Goal: Information Seeking & Learning: Learn about a topic

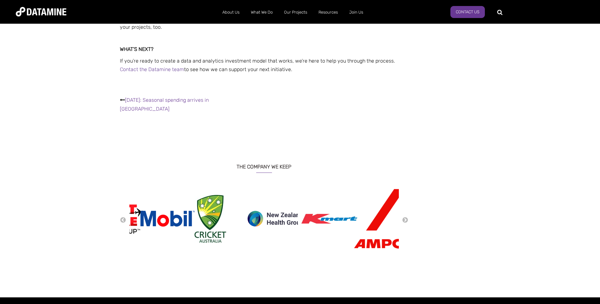
scroll to position [1645, 0]
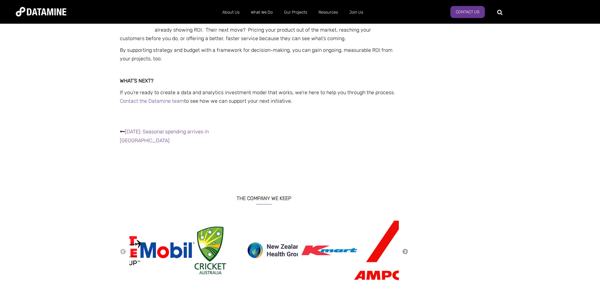
click at [406, 249] on button "Next" at bounding box center [405, 252] width 6 height 7
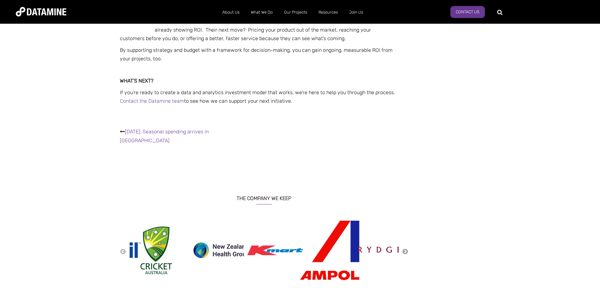
click at [406, 249] on button "Next" at bounding box center [405, 252] width 6 height 7
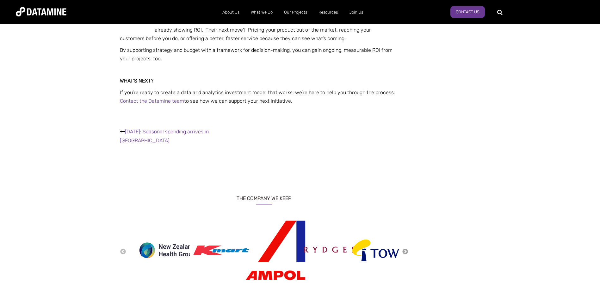
click at [406, 249] on button "Next" at bounding box center [405, 252] width 6 height 7
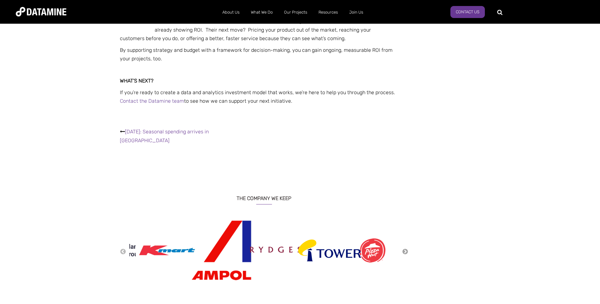
click at [406, 249] on button "Next" at bounding box center [405, 252] width 6 height 7
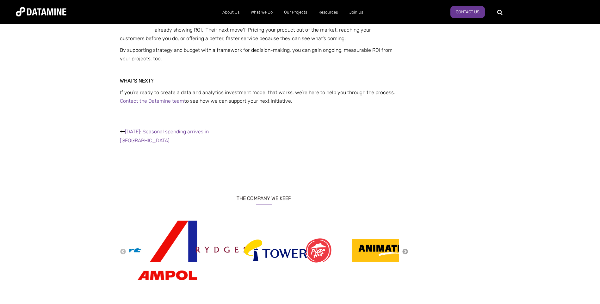
click at [406, 249] on button "Next" at bounding box center [405, 252] width 6 height 7
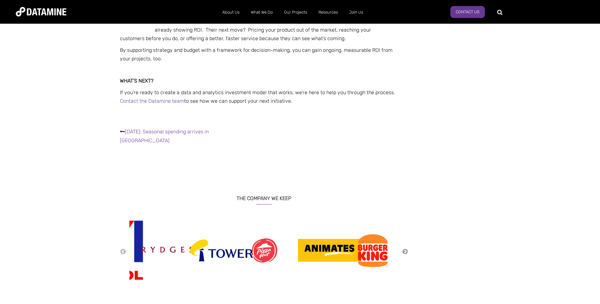
click at [406, 249] on button "Next" at bounding box center [405, 252] width 6 height 7
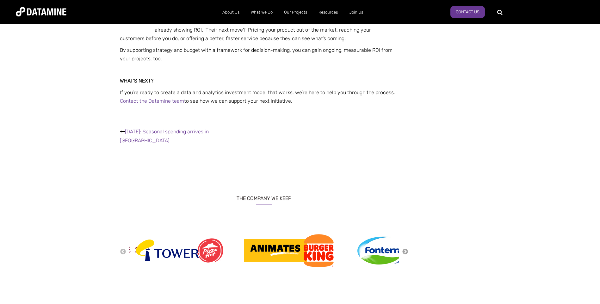
click at [406, 249] on button "Next" at bounding box center [405, 252] width 6 height 7
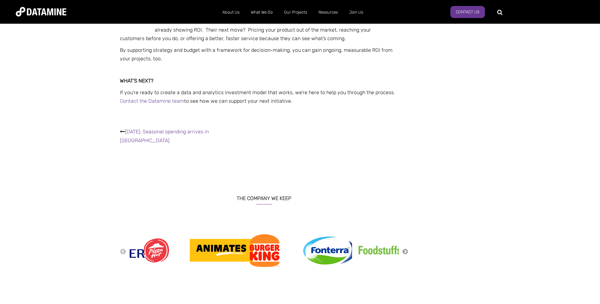
click at [406, 249] on button "Next" at bounding box center [405, 252] width 6 height 7
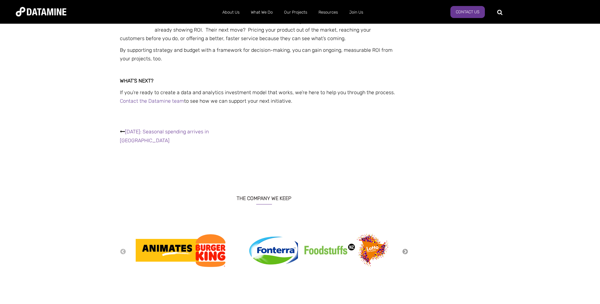
click at [406, 249] on button "Next" at bounding box center [405, 252] width 6 height 7
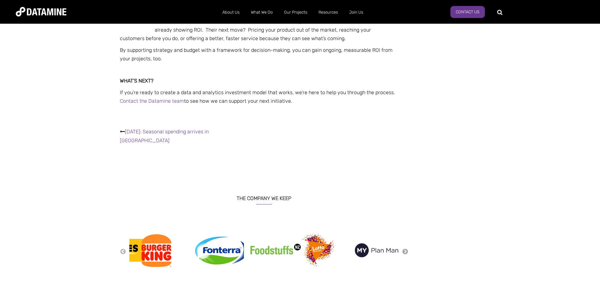
click at [406, 249] on button "Next" at bounding box center [405, 252] width 6 height 7
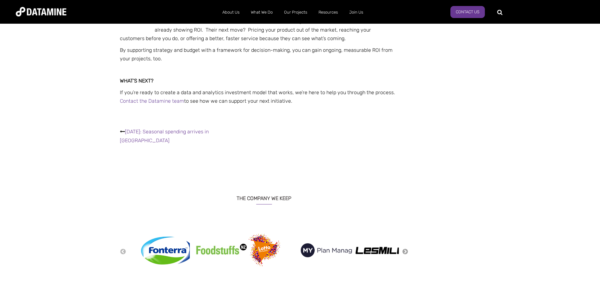
click at [406, 249] on button "Next" at bounding box center [405, 252] width 6 height 7
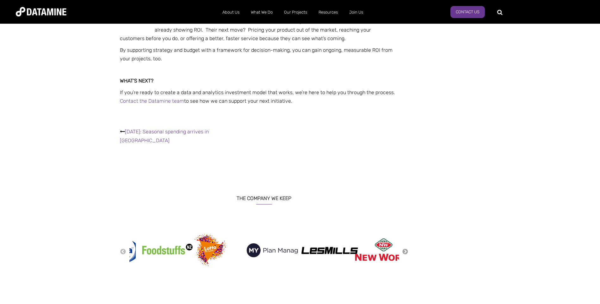
click at [406, 249] on button "Next" at bounding box center [405, 252] width 6 height 7
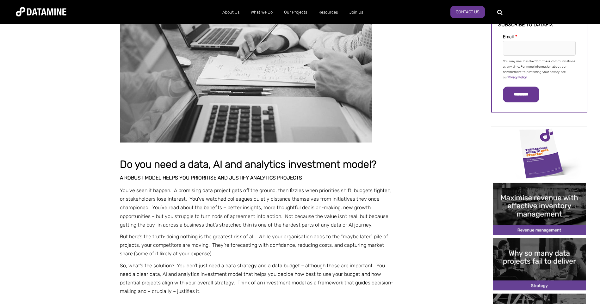
scroll to position [0, 0]
